Goal: Navigation & Orientation: Find specific page/section

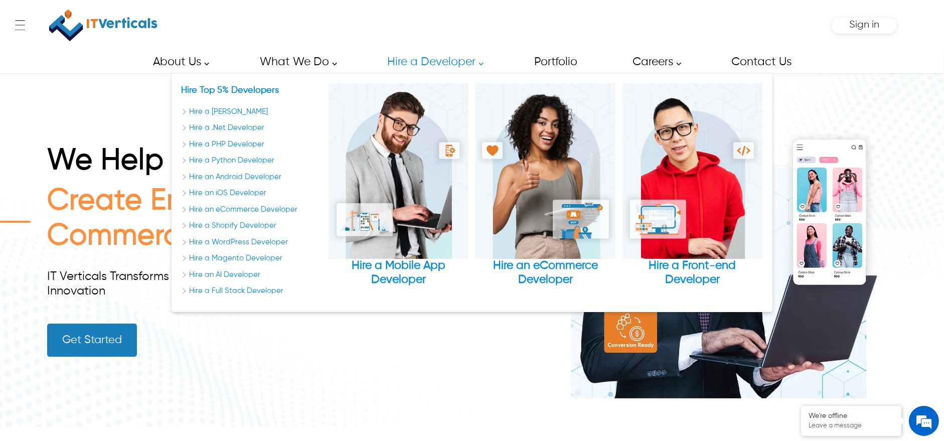
click at [475, 58] on link "Hire a Developer" at bounding box center [432, 62] width 113 height 23
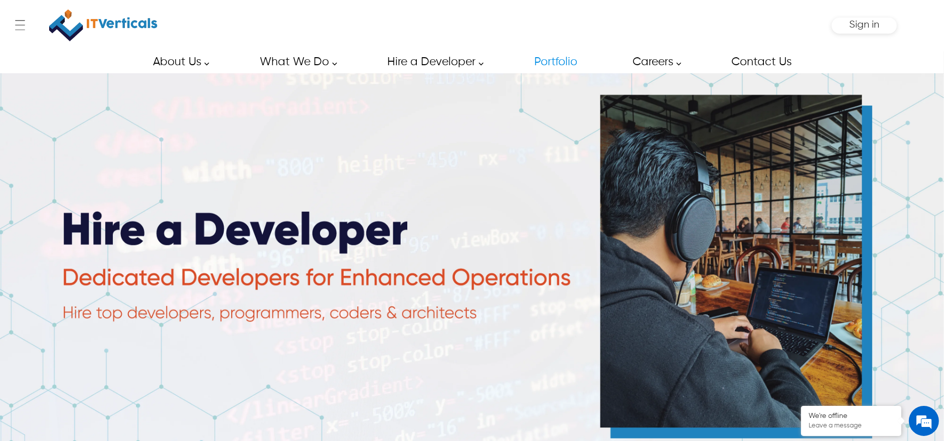
click at [559, 62] on link "Portfolio" at bounding box center [554, 62] width 65 height 23
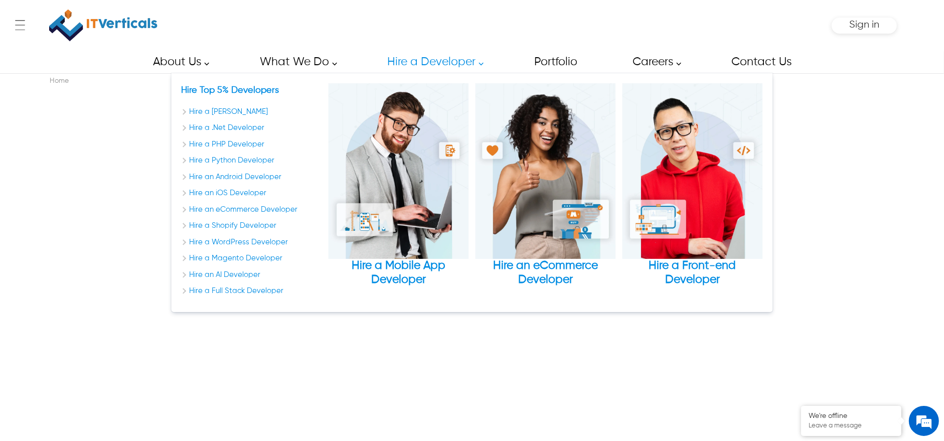
click at [448, 58] on link "Hire a Developer" at bounding box center [432, 62] width 113 height 23
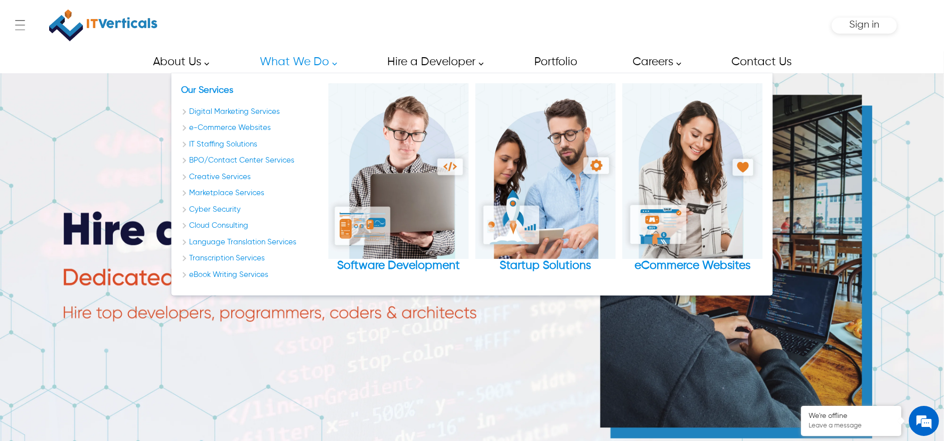
click at [255, 49] on div "← Menu Startup Solutions Software Development Digital Marketing Services IT Sta…" at bounding box center [471, 25] width 849 height 51
click at [282, 62] on link "What We Do" at bounding box center [295, 62] width 94 height 23
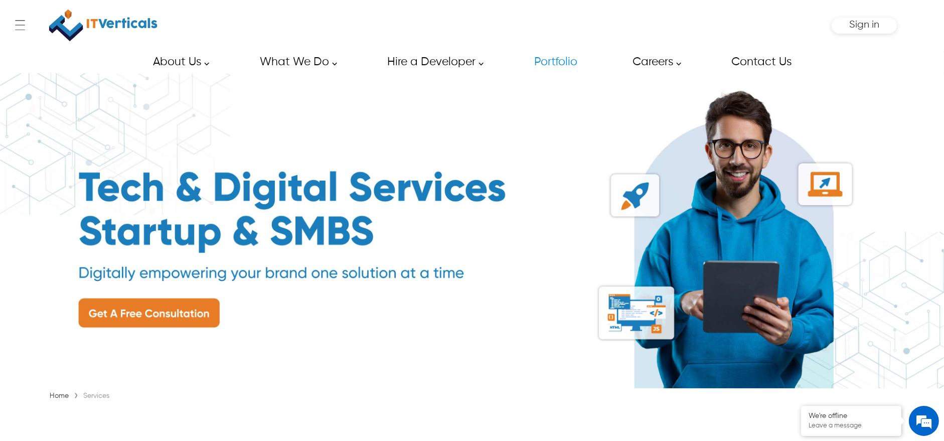
click at [547, 62] on link "Portfolio" at bounding box center [554, 62] width 65 height 23
